Goal: Book appointment/travel/reservation

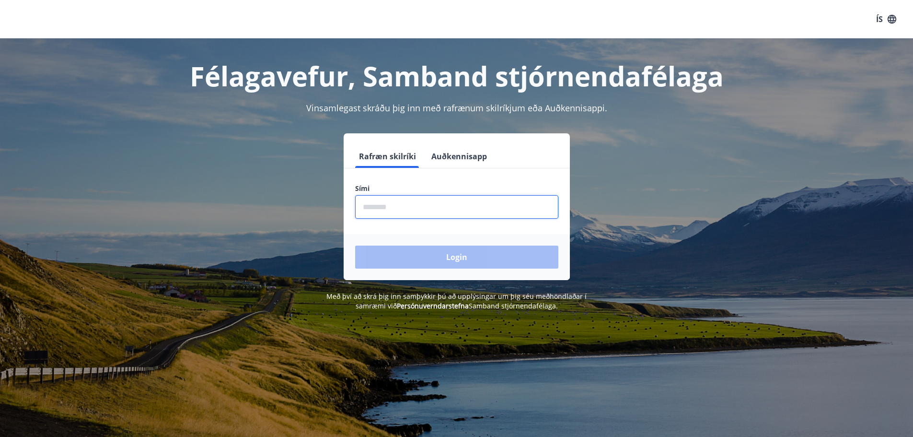
click at [500, 216] on input "phone" at bounding box center [456, 206] width 203 height 23
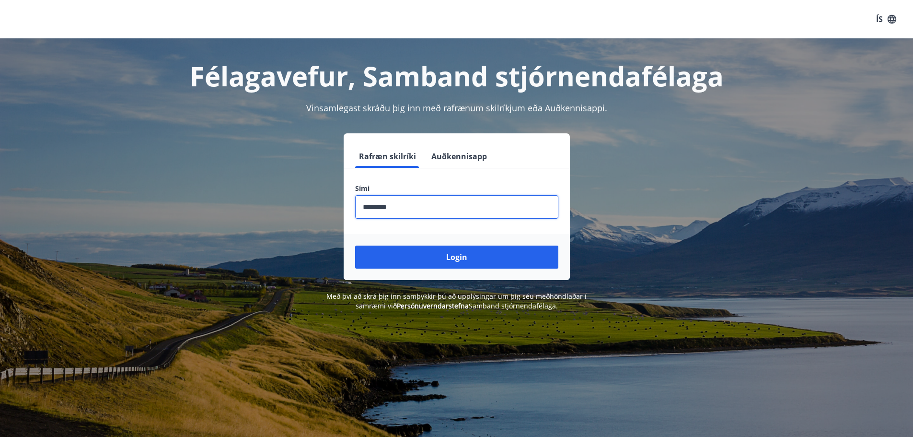
type input "********"
click at [355, 245] on button "Login" at bounding box center [456, 256] width 203 height 23
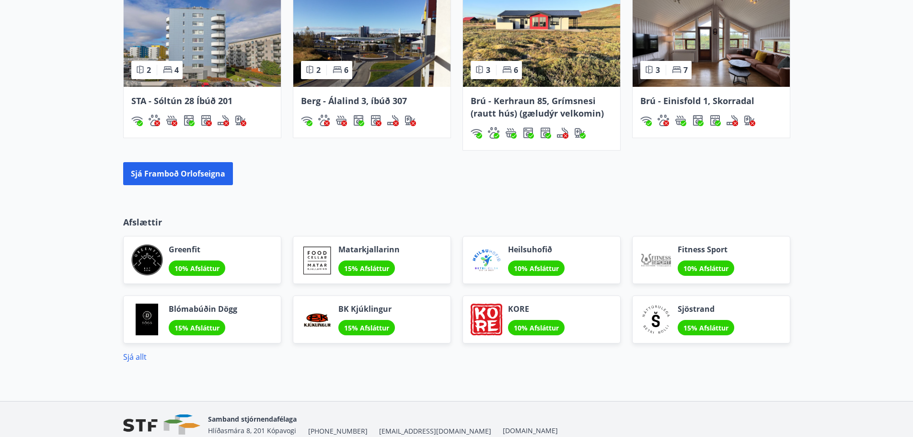
scroll to position [707, 0]
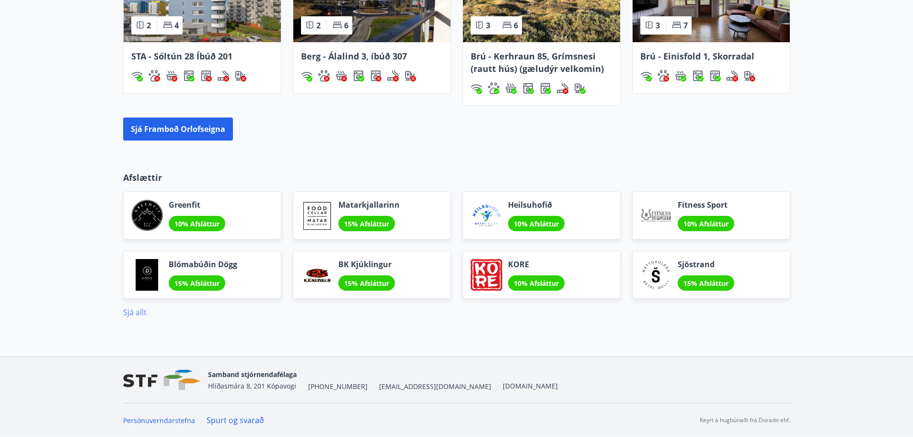
click at [128, 313] on link "Sjá allt" at bounding box center [134, 312] width 23 height 11
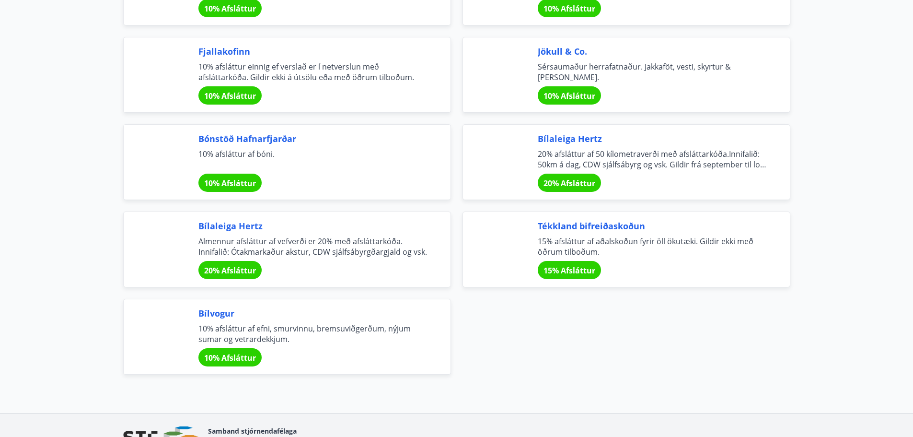
scroll to position [3199, 0]
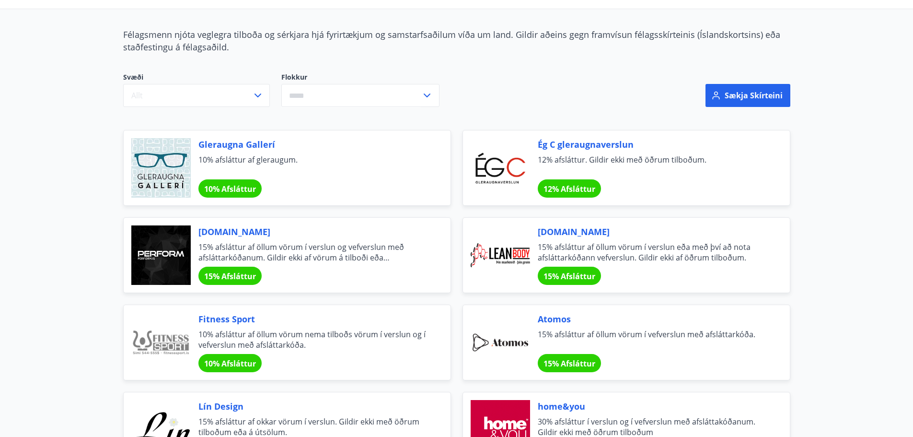
scroll to position [0, 0]
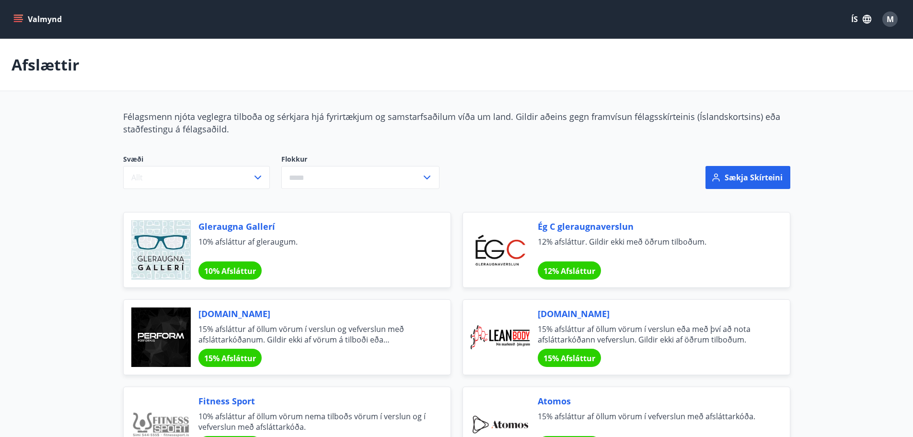
click at [465, 146] on div "Svæði Allt Flokkur ​" at bounding box center [338, 177] width 453 height 69
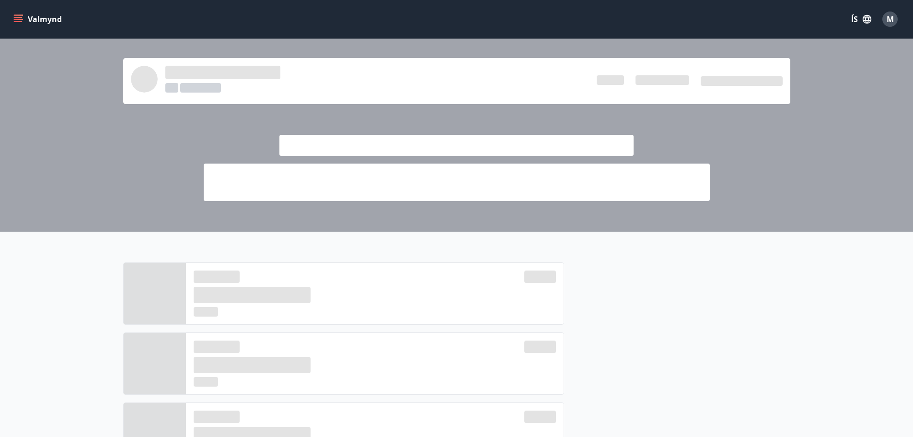
scroll to position [707, 0]
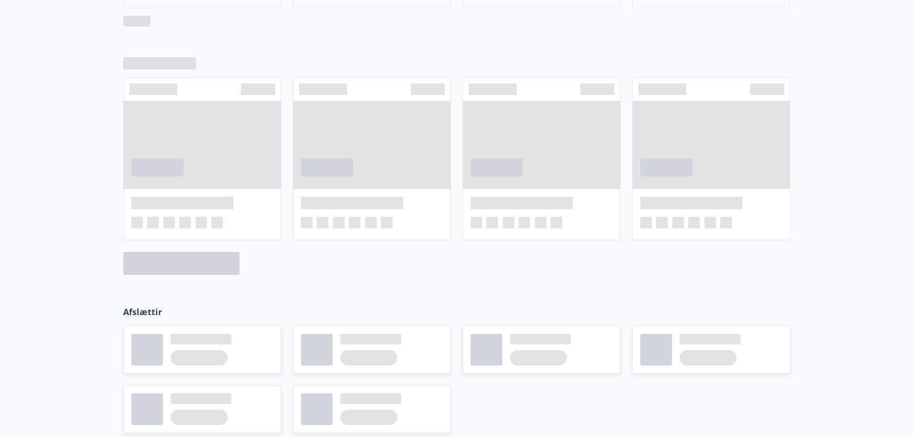
click at [72, 173] on div at bounding box center [456, 166] width 913 height 248
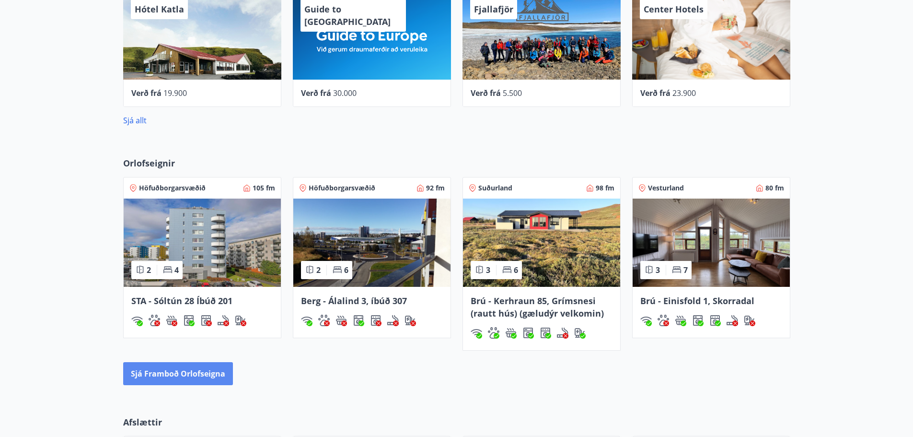
scroll to position [479, 0]
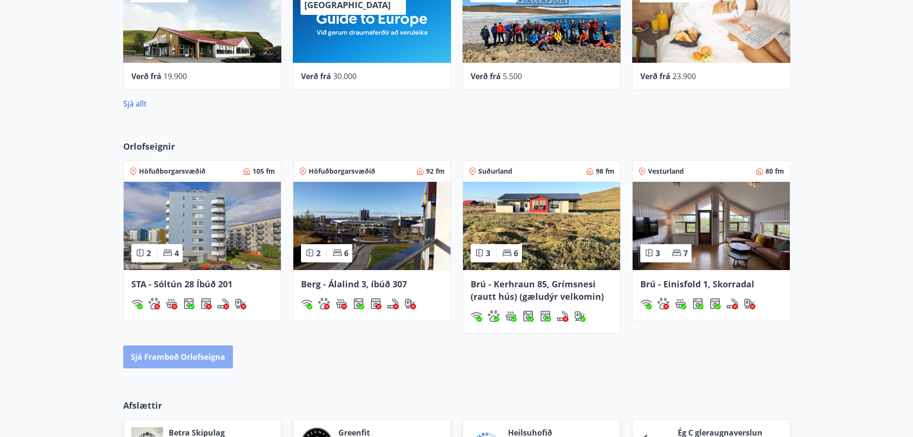
click at [196, 360] on button "Sjá framboð orlofseigna" at bounding box center [178, 356] width 110 height 23
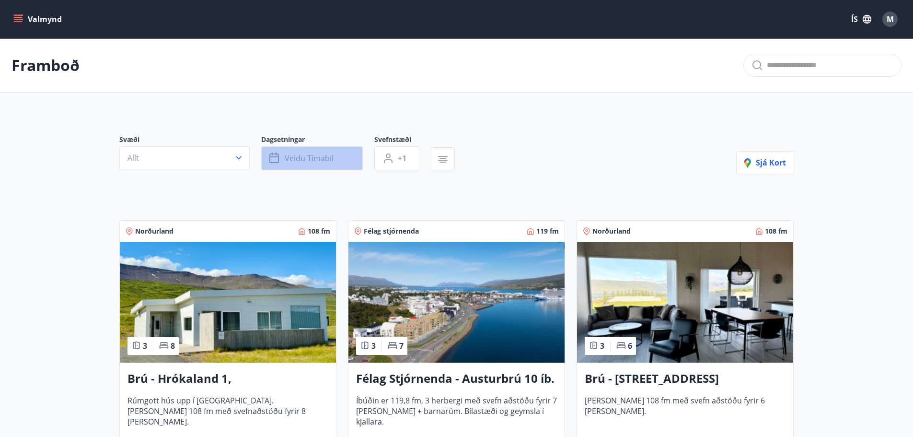
click at [296, 154] on span "Veldu tímabil" at bounding box center [309, 158] width 49 height 11
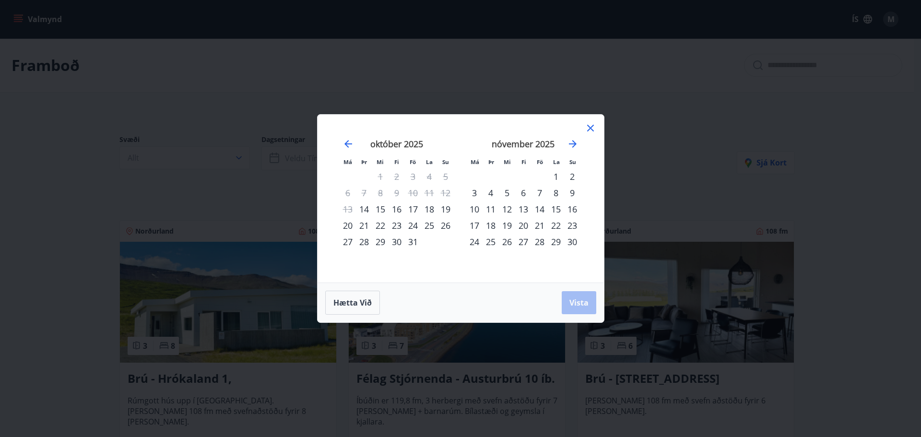
click at [257, 96] on div "Má Þr Mi Fi Fö La Su Má Þr Mi Fi Fö La Su [DATE] 1 2 3 4 5 6 7 8 9 10 11 12 13 …" at bounding box center [460, 218] width 921 height 437
click at [243, 110] on div "Má Þr Mi Fi Fö La Su Má Þr Mi Fi Fö La Su [DATE] 1 2 3 4 5 6 7 8 9 10 11 12 13 …" at bounding box center [460, 218] width 921 height 437
click at [592, 126] on icon at bounding box center [590, 128] width 12 height 12
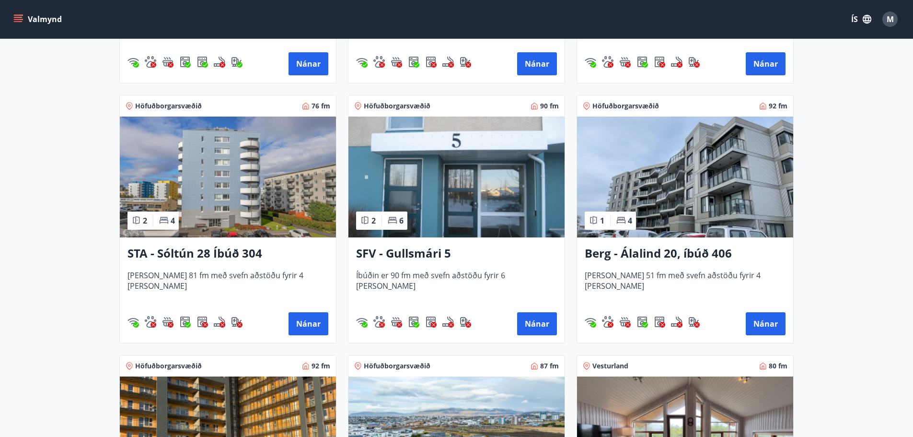
scroll to position [1199, 0]
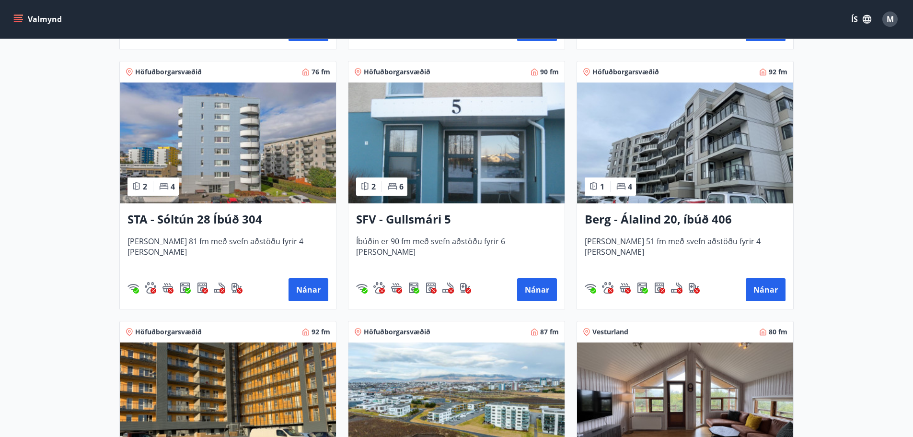
click at [342, 204] on div "Höfuðborgarsvæðið 90 fm 2 6 SFV - Gullsmári 5 Íbúðin er 90 fm með svefn aðstöðu…" at bounding box center [451, 179] width 229 height 260
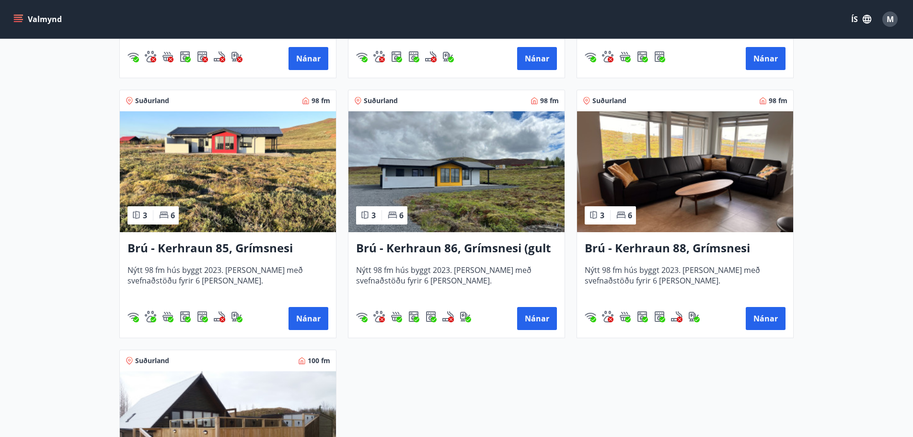
scroll to position [2158, 0]
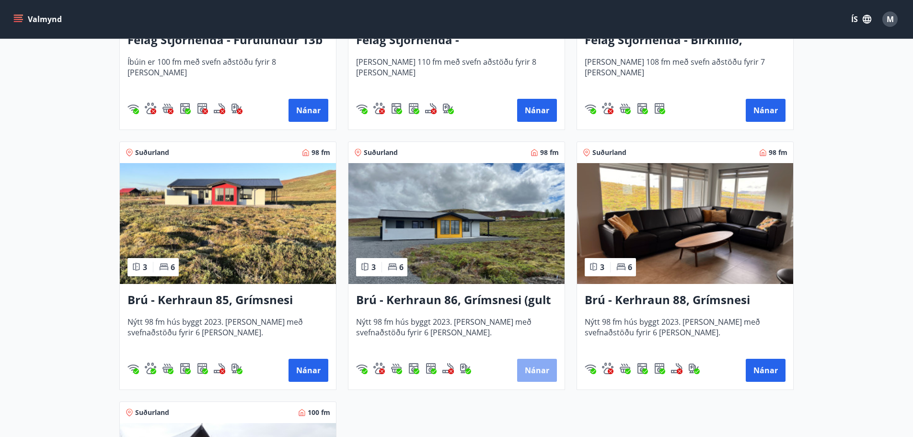
click at [532, 374] on button "Nánar" at bounding box center [537, 370] width 40 height 23
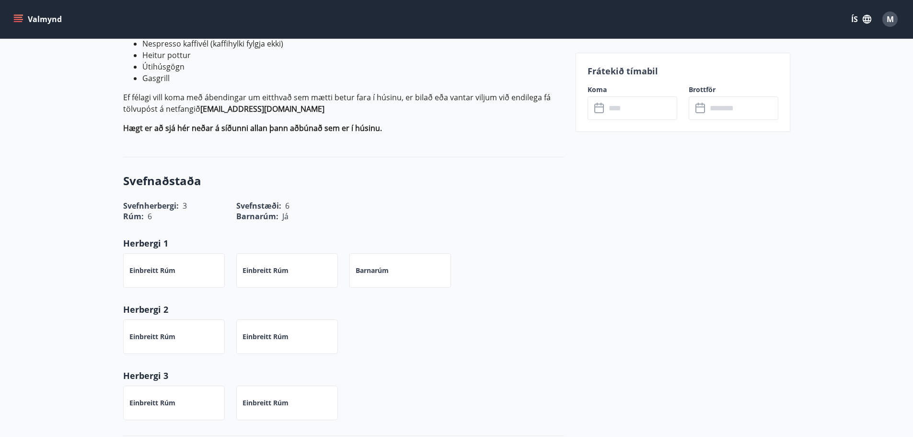
scroll to position [240, 0]
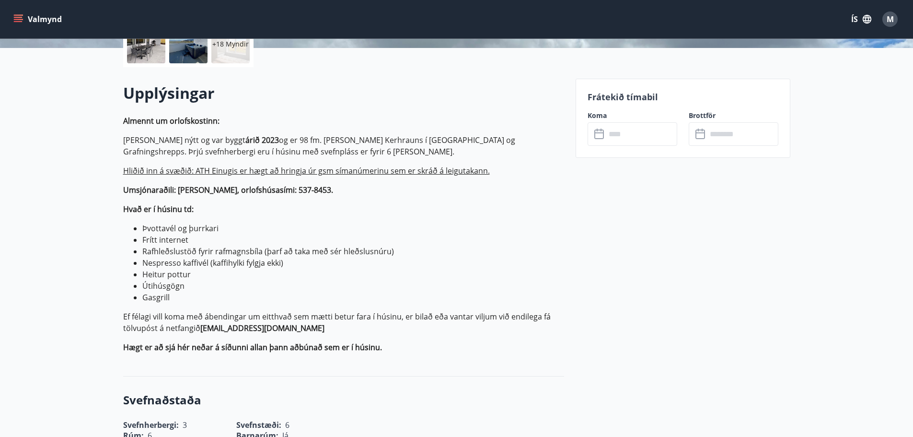
click at [596, 138] on icon at bounding box center [601, 134] width 12 height 12
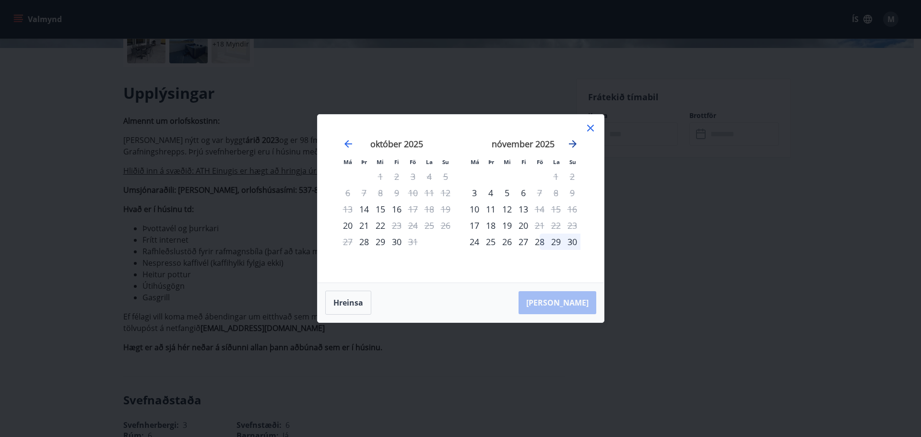
click at [574, 141] on icon "Move forward to switch to the next month." at bounding box center [573, 144] width 12 height 12
click at [412, 242] on div "28" at bounding box center [413, 242] width 16 height 16
click at [445, 242] on div "30" at bounding box center [445, 242] width 16 height 16
click at [349, 143] on icon "Move backward to switch to the previous month." at bounding box center [348, 144] width 8 height 8
click at [585, 128] on icon at bounding box center [590, 128] width 12 height 12
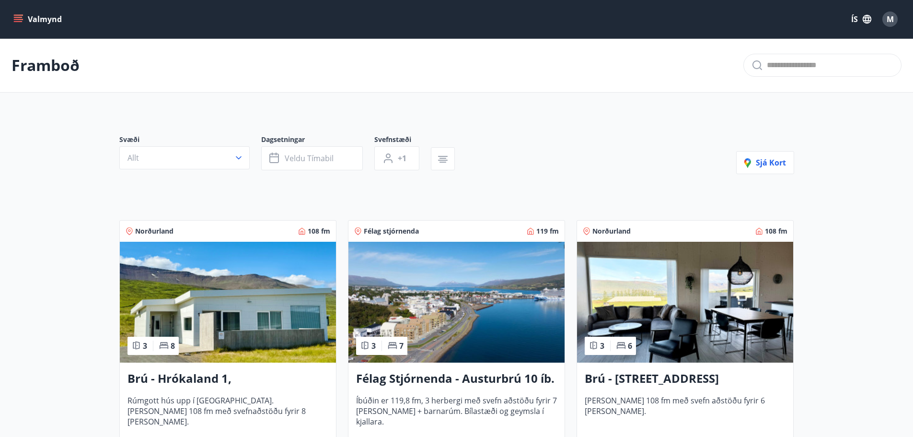
click at [49, 18] on button "Valmynd" at bounding box center [39, 19] width 54 height 17
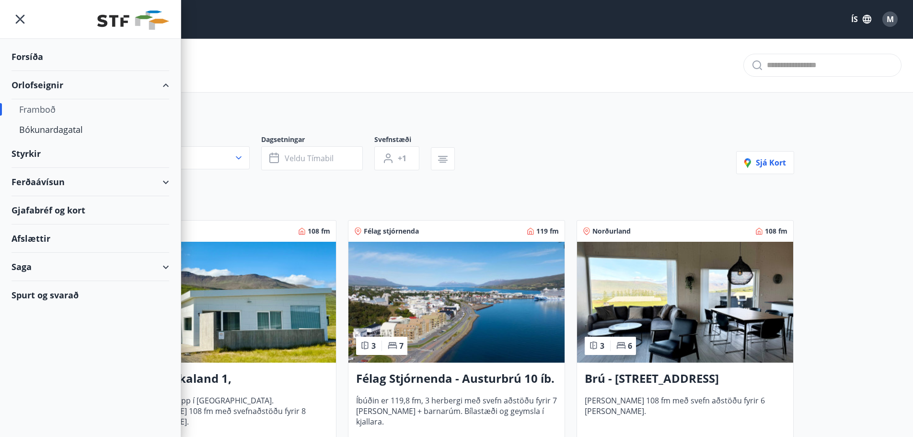
click at [40, 109] on div "Framboð" at bounding box center [90, 109] width 142 height 20
click at [58, 130] on div "Bókunardagatal" at bounding box center [90, 129] width 142 height 20
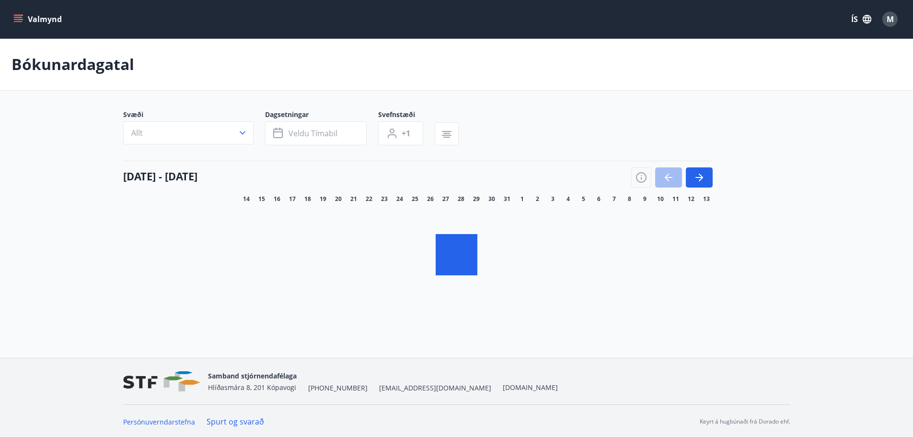
click at [238, 133] on icon "button" at bounding box center [243, 133] width 10 height 10
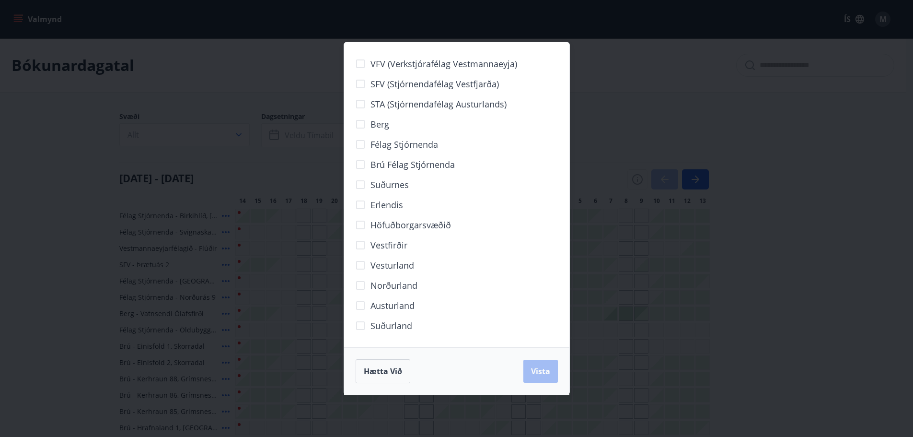
click at [222, 65] on div "VFV (Verkstjórafélag Vestmannaeyja) SFV (Stjórnendafélag Vestfjarða) STA (Stjór…" at bounding box center [456, 218] width 913 height 437
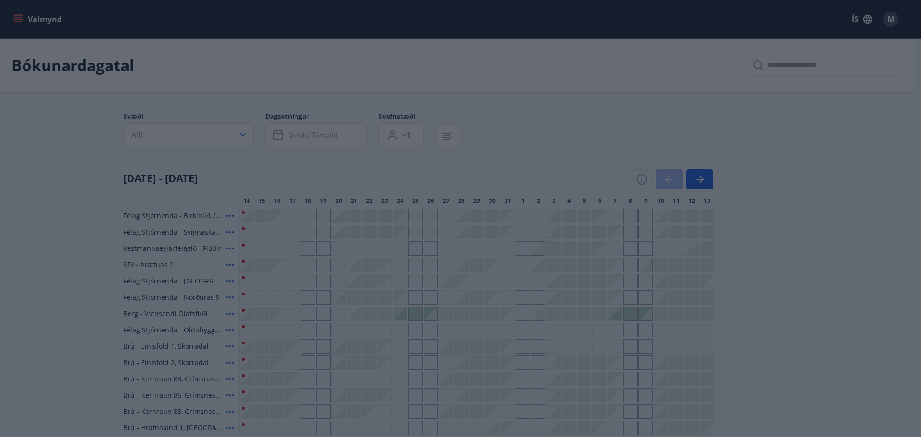
drag, startPoint x: 276, startPoint y: 59, endPoint x: 432, endPoint y: 124, distance: 168.7
click at [277, 59] on div "VFV (Verkstjórafélag Vestmannaeyja) SFV (Stjórnendafélag Vestfjarða) STA (Stjór…" at bounding box center [460, 218] width 921 height 437
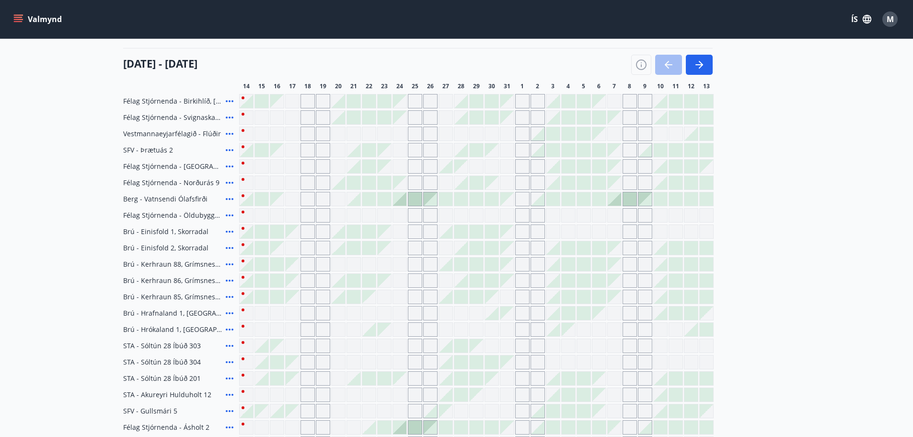
scroll to position [96, 0]
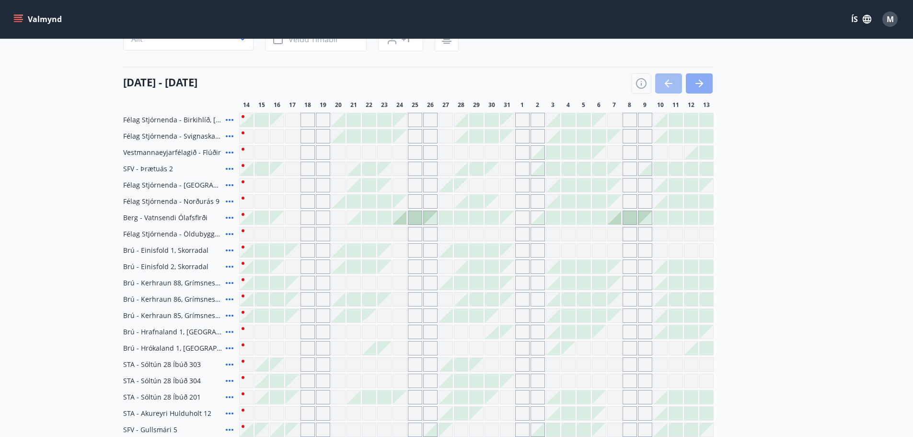
click at [704, 83] on icon "button" at bounding box center [700, 84] width 12 height 12
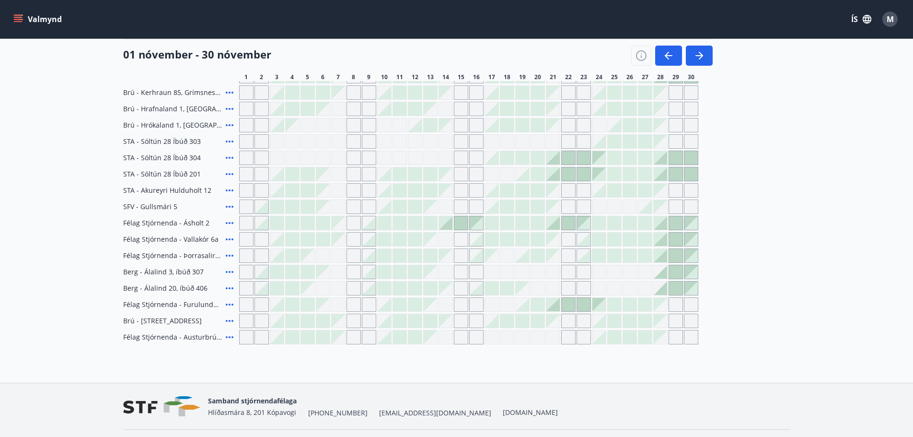
scroll to position [336, 0]
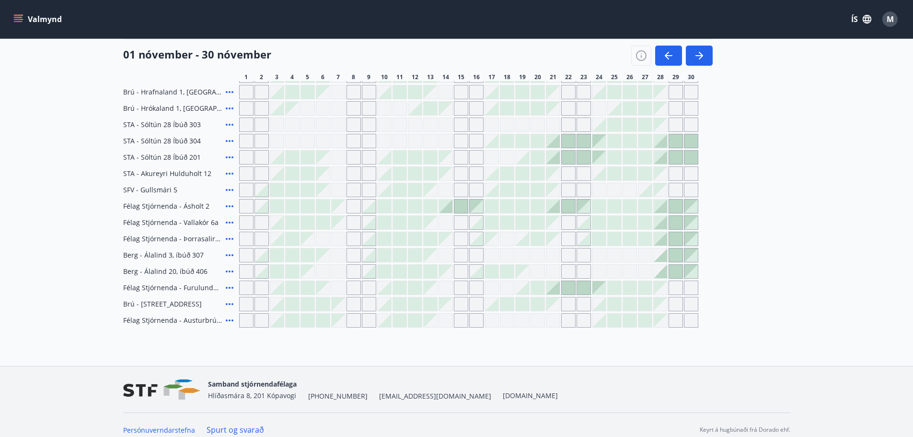
click at [230, 288] on icon at bounding box center [230, 288] width 8 height 2
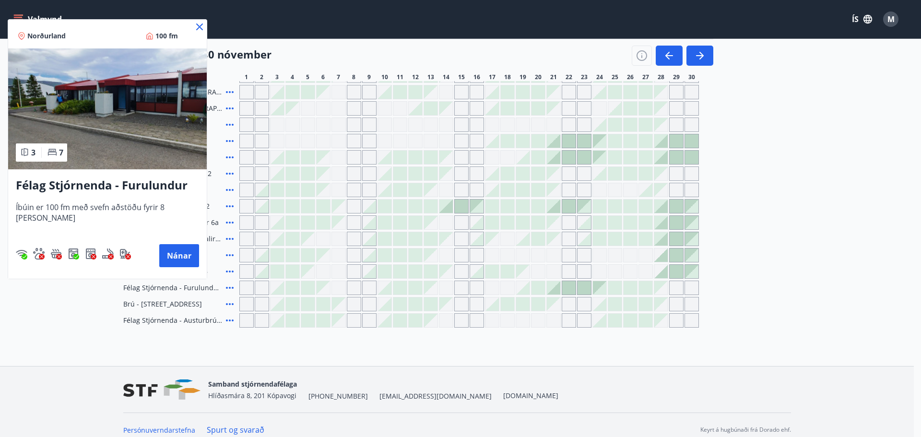
click at [199, 27] on icon at bounding box center [199, 26] width 7 height 7
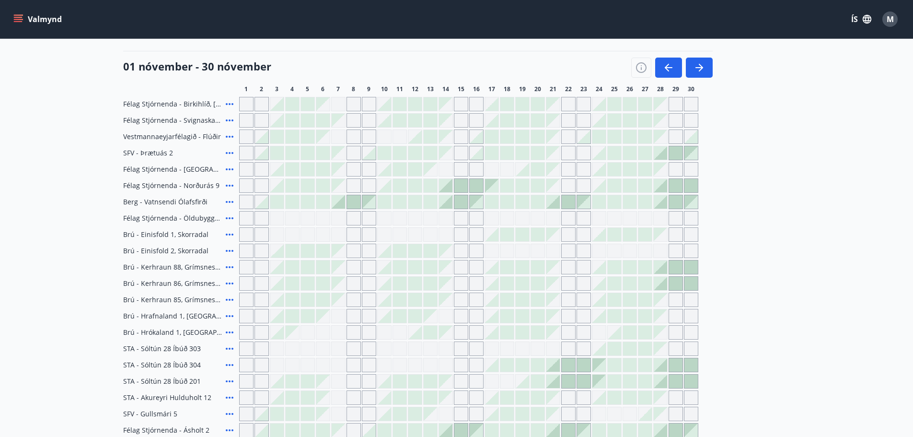
scroll to position [48, 0]
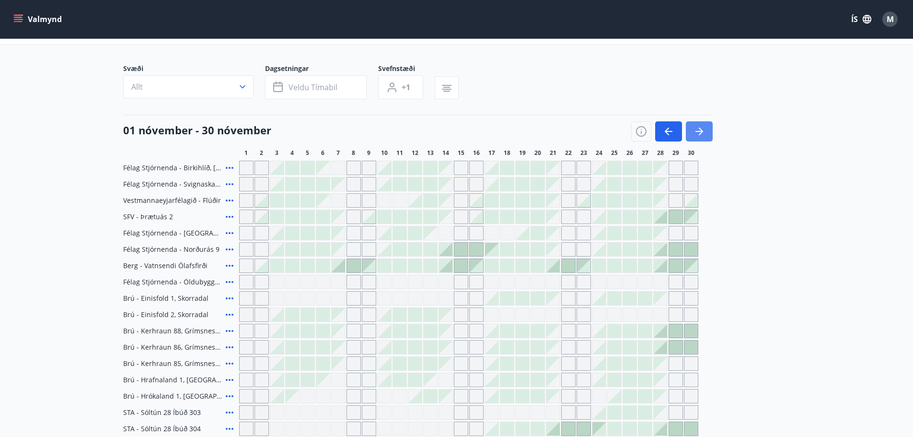
click at [697, 132] on icon "button" at bounding box center [700, 131] width 8 height 1
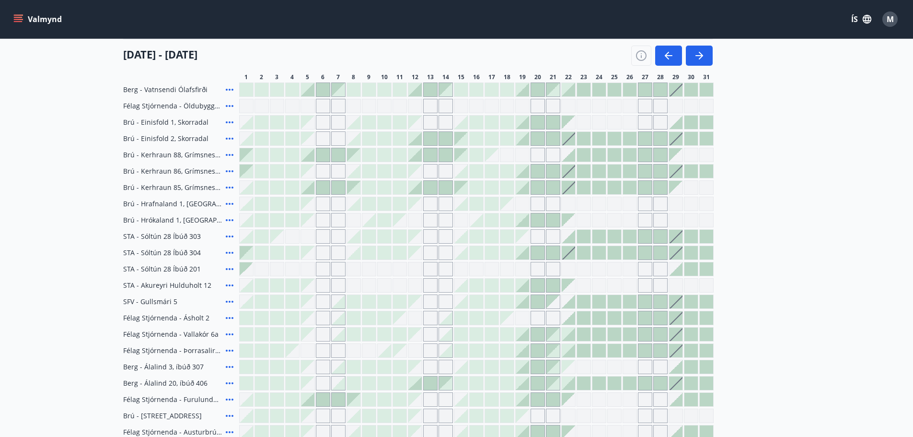
scroll to position [240, 0]
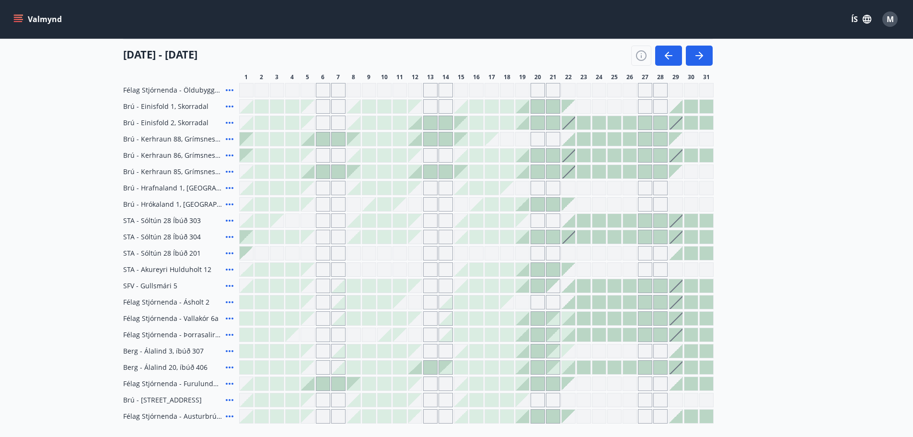
click at [226, 415] on icon at bounding box center [230, 416] width 12 height 12
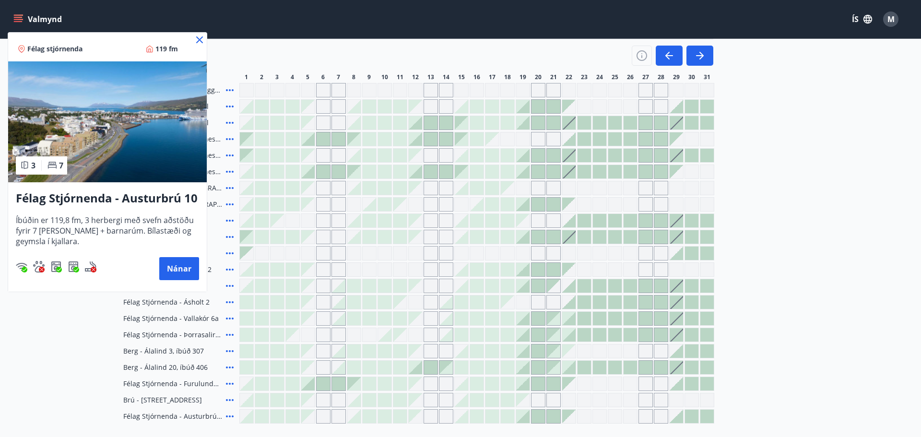
click at [198, 36] on icon at bounding box center [200, 40] width 12 height 12
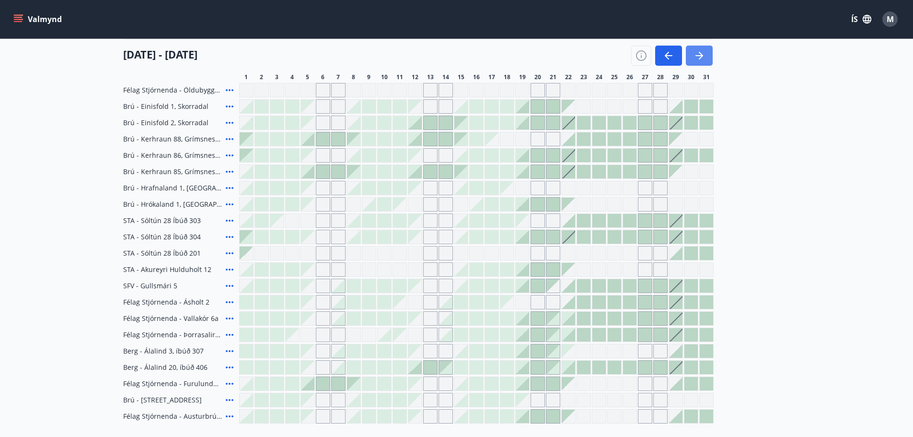
click at [701, 54] on icon "button" at bounding box center [700, 56] width 12 height 12
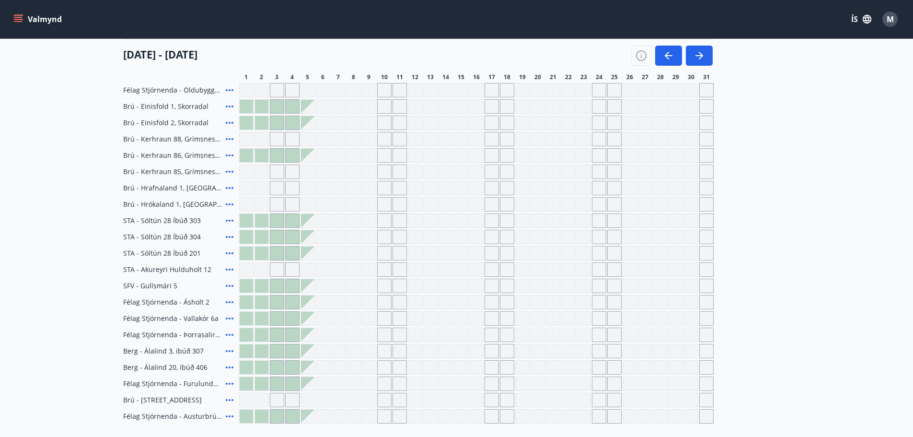
scroll to position [288, 0]
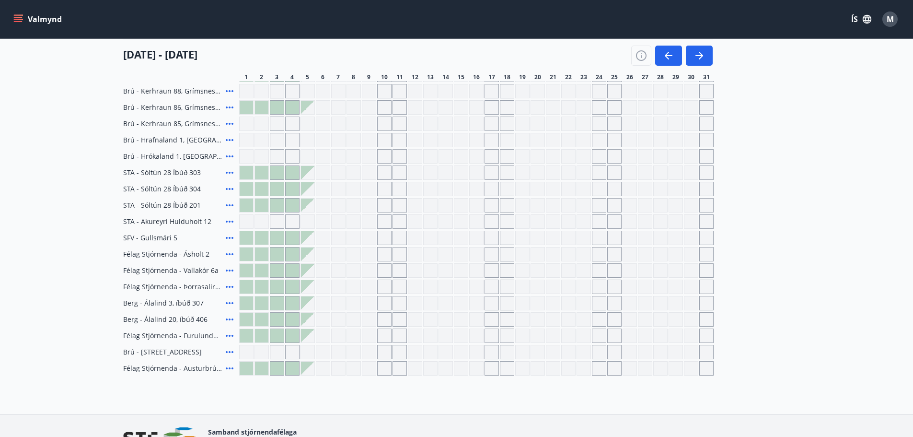
click at [247, 371] on div at bounding box center [246, 368] width 13 height 13
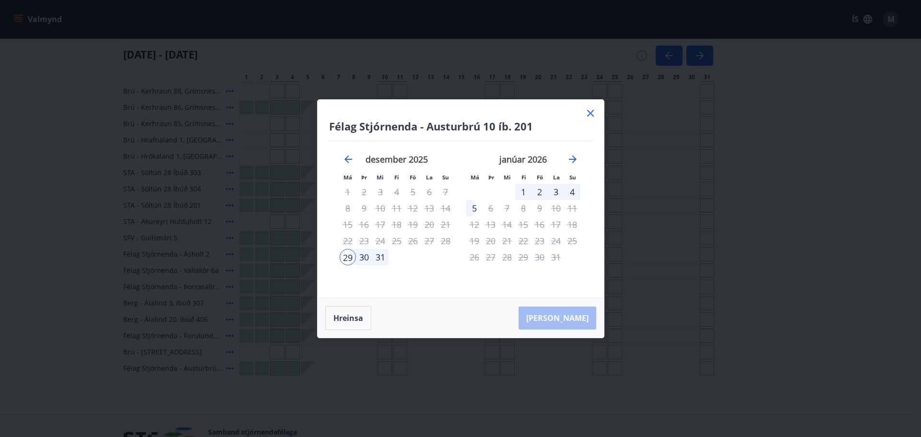
click at [590, 111] on icon at bounding box center [590, 113] width 12 height 12
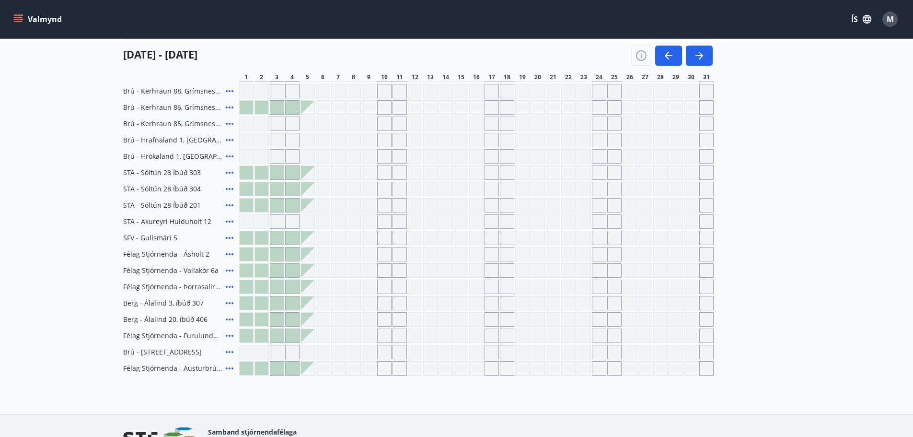
click at [57, 19] on button "Valmynd" at bounding box center [39, 19] width 54 height 17
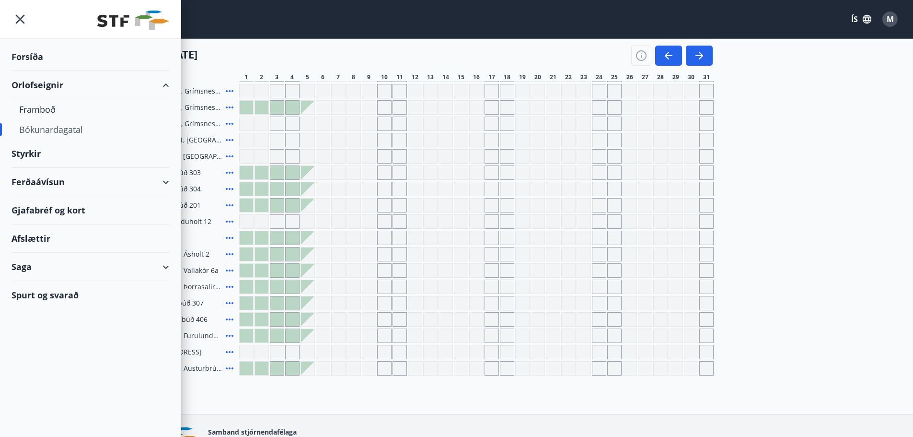
drag, startPoint x: 166, startPoint y: 182, endPoint x: 22, endPoint y: 2, distance: 230.6
click at [166, 181] on div "Ferðaávísun" at bounding box center [91, 182] width 158 height 28
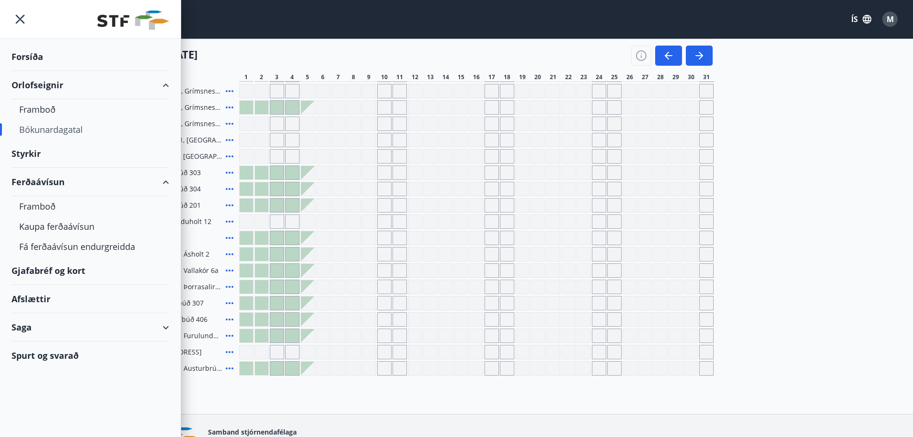
click at [19, 16] on icon "menu" at bounding box center [20, 19] width 17 height 17
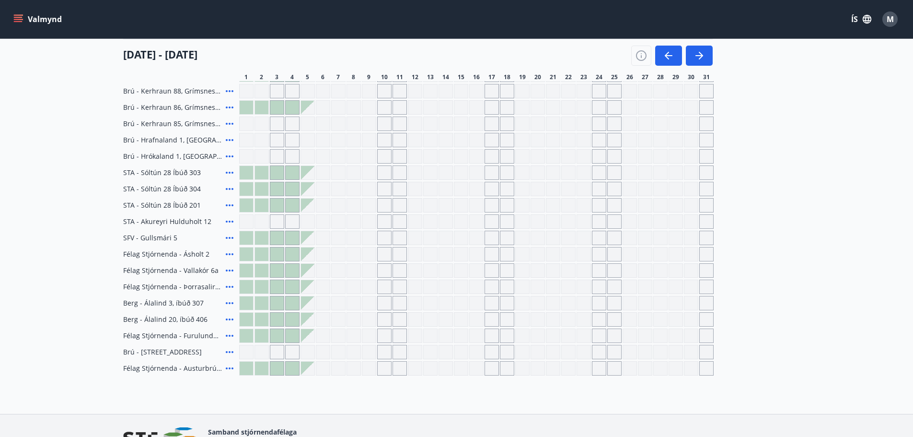
click at [47, 18] on button "Valmynd" at bounding box center [39, 19] width 54 height 17
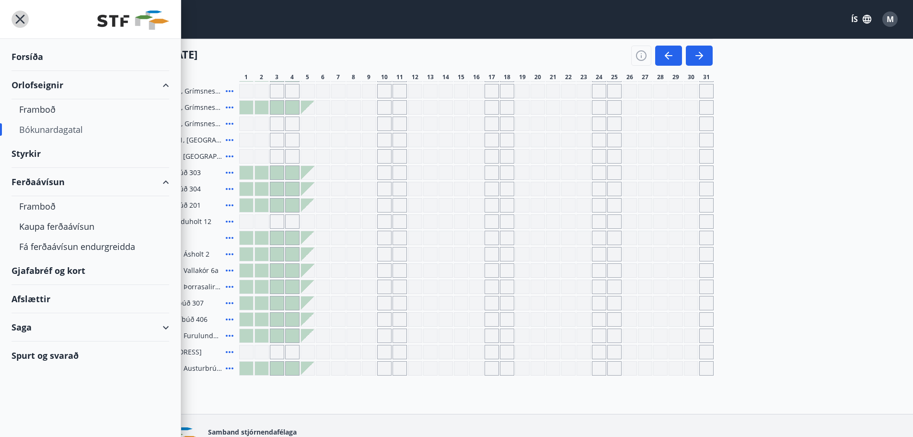
click at [25, 19] on icon "menu" at bounding box center [20, 19] width 17 height 17
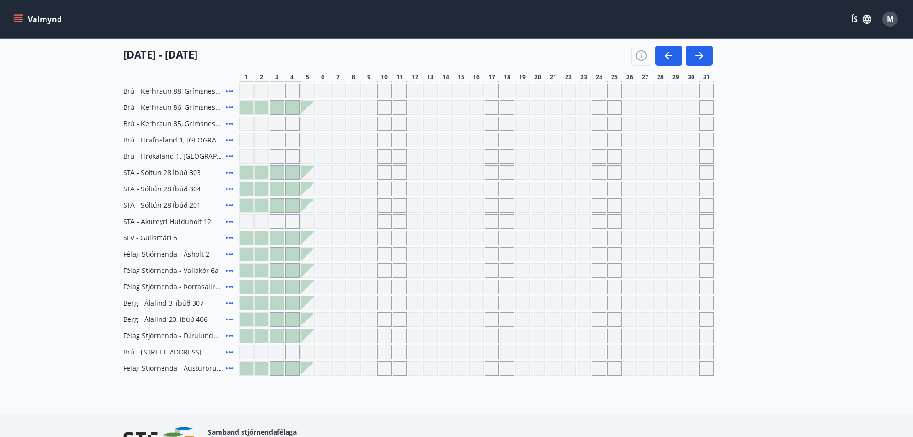
click at [288, 56] on div "[DATE] - [DATE]" at bounding box center [418, 52] width 590 height 27
drag, startPoint x: 256, startPoint y: 55, endPoint x: 100, endPoint y: 56, distance: 155.8
click at [101, 56] on main "Bókunardagatal Svæði Allt Dagsetningar Veldu tímabil Svefnstæði +1 [DATE] - [DA…" at bounding box center [456, 63] width 913 height 625
click at [105, 51] on main "Bókunardagatal Svæði Allt Dagsetningar Veldu tímabil Svefnstæði +1 [DATE] - [DA…" at bounding box center [456, 63] width 913 height 625
drag, startPoint x: 101, startPoint y: 51, endPoint x: 262, endPoint y: 51, distance: 160.6
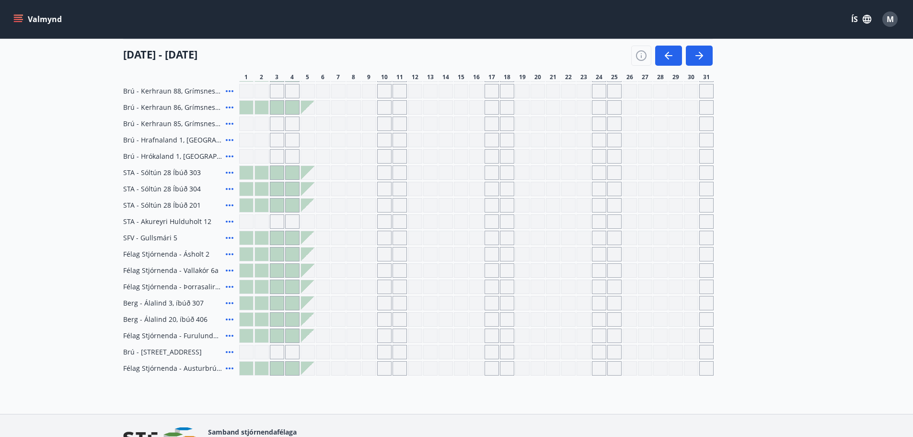
click at [234, 52] on main "Bókunardagatal Svæði Allt Dagsetningar Veldu tímabil Svefnstæði +1 [DATE] - [DA…" at bounding box center [456, 63] width 913 height 625
click at [269, 50] on div "[DATE] - [DATE]" at bounding box center [418, 52] width 590 height 27
click at [242, 53] on div "[DATE] - [DATE]" at bounding box center [418, 52] width 590 height 27
drag, startPoint x: 230, startPoint y: 54, endPoint x: 123, endPoint y: 55, distance: 106.9
click at [123, 55] on h4 "[DATE] - [DATE]" at bounding box center [160, 54] width 74 height 14
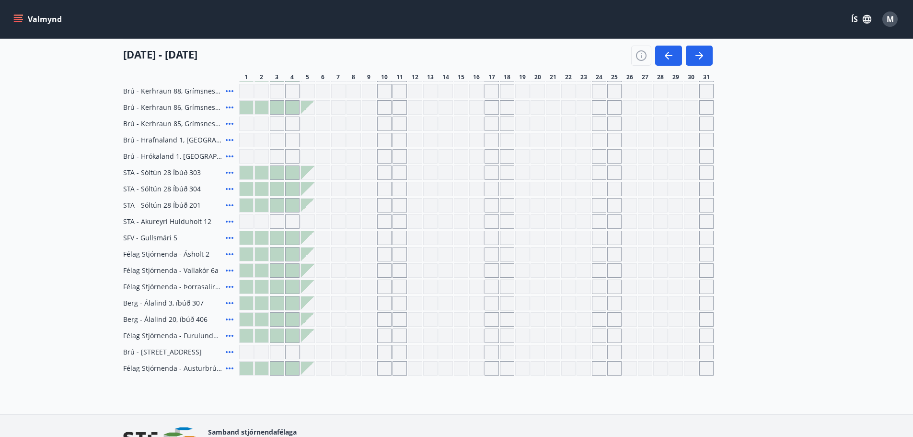
click at [70, 51] on main "Bókunardagatal Svæði Allt Dagsetningar Veldu tímabil Svefnstæði +1 [DATE] - [DA…" at bounding box center [456, 63] width 913 height 625
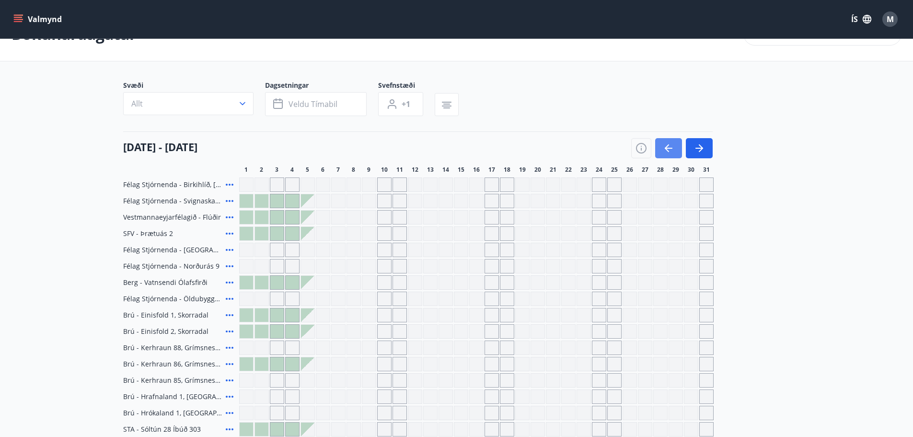
scroll to position [48, 0]
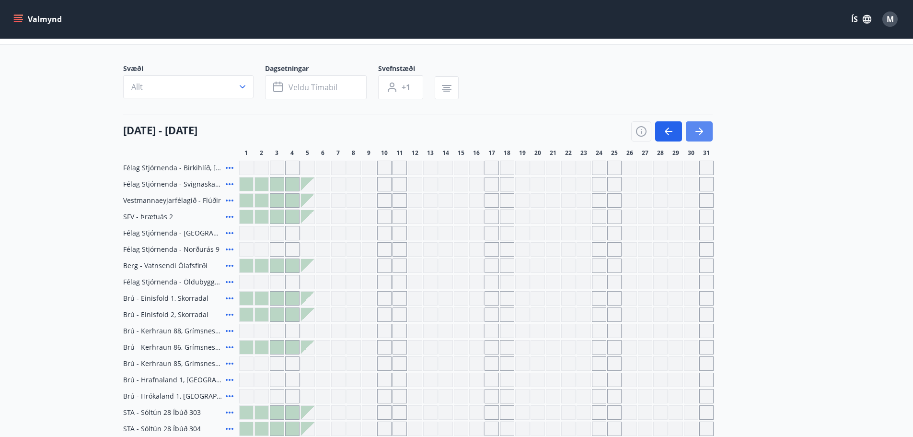
click at [704, 132] on icon "button" at bounding box center [700, 132] width 12 height 12
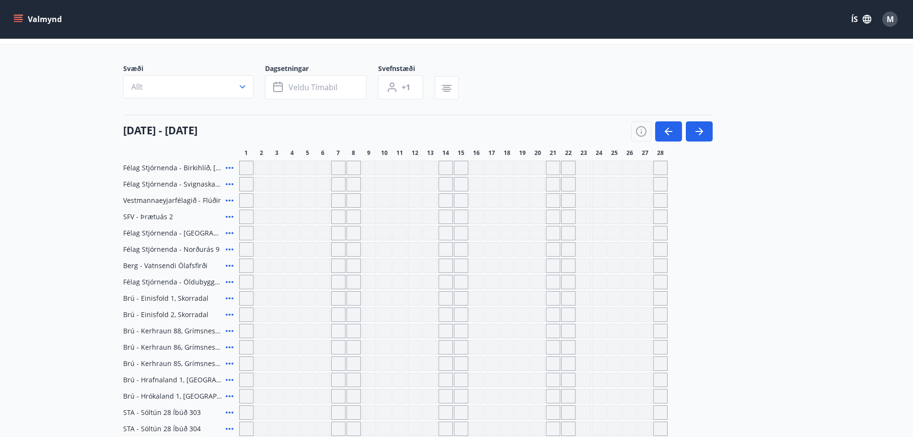
click at [51, 23] on button "Valmynd" at bounding box center [39, 19] width 54 height 17
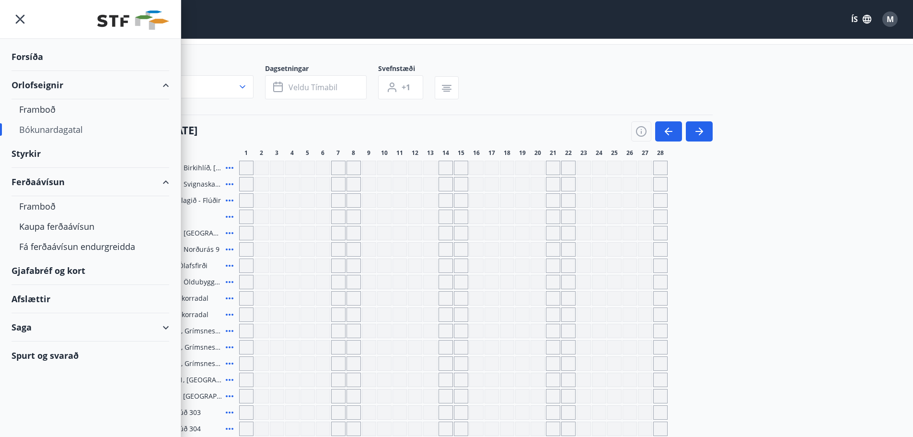
click at [26, 53] on div "Forsíða" at bounding box center [91, 57] width 158 height 28
